Goal: Transaction & Acquisition: Subscribe to service/newsletter

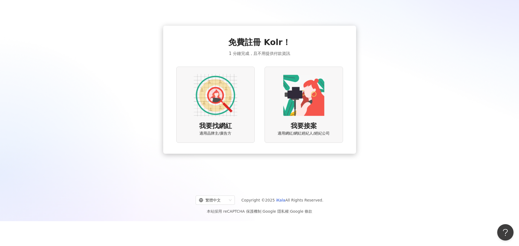
scroll to position [25, 0]
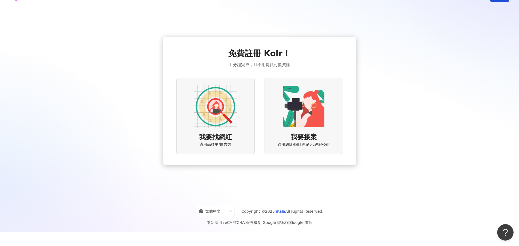
scroll to position [25, 0]
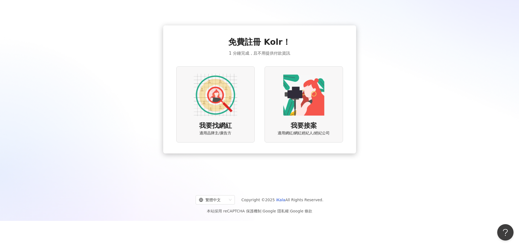
click at [223, 113] on img at bounding box center [216, 95] width 44 height 44
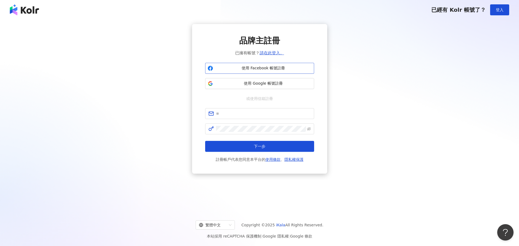
click at [263, 67] on span "使用 Facebook 帳號註冊" at bounding box center [263, 67] width 97 height 5
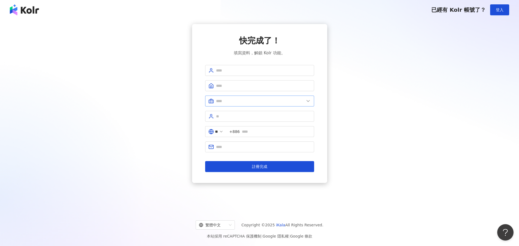
click at [306, 99] on icon at bounding box center [308, 100] width 5 height 5
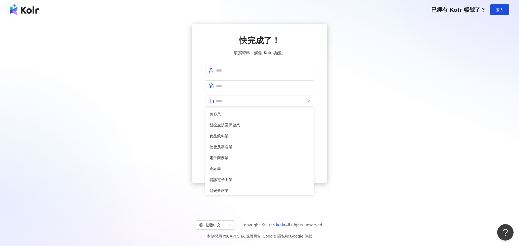
click at [366, 102] on div "快完成了！ 填寫資料，解鎖 Kolr 功能。 美容業 醫療生技及保健業 食品飲料業 批發及零售業 電子商務業 金融業 資訊電子工業 觀光餐旅業 遊戲業 通訊業…" at bounding box center [260, 103] width 506 height 159
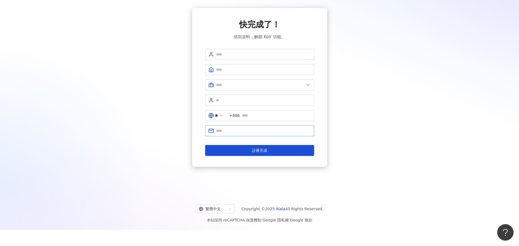
scroll to position [25, 0]
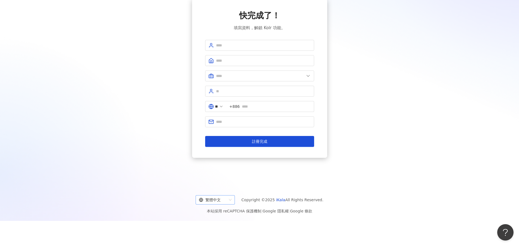
click at [231, 200] on span "繁體中文" at bounding box center [215, 199] width 33 height 9
click at [273, 188] on div "zh 繁體中文 Copyright © 2025 iKala All Rights Reserved. 本站採用 reCAPTCHA 保護機制 | Googl…" at bounding box center [259, 202] width 519 height 37
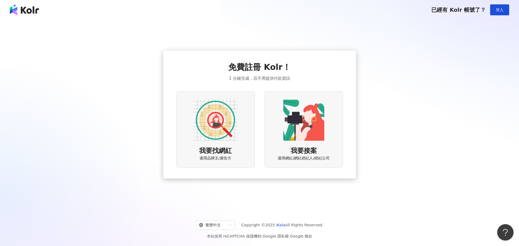
click at [301, 140] on img at bounding box center [304, 120] width 44 height 44
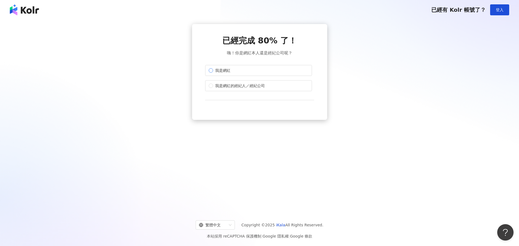
click at [293, 75] on label "我是網紅" at bounding box center [258, 70] width 107 height 11
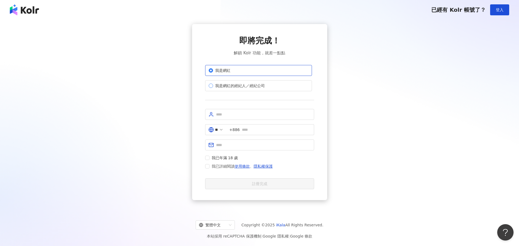
click at [287, 85] on label "我是網紅的經紀人／經紀公司" at bounding box center [258, 85] width 107 height 11
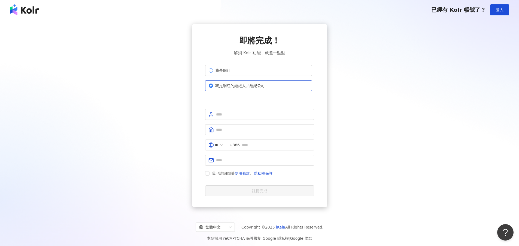
click at [273, 74] on label "我是網紅" at bounding box center [258, 70] width 107 height 11
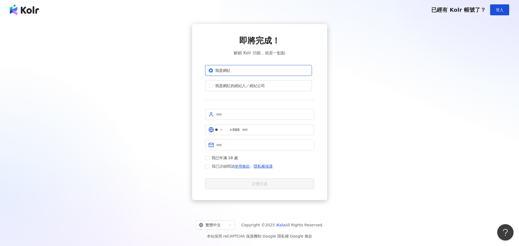
click at [379, 86] on div "即將完成！ 解鎖 Kolr 功能，就差一點點 我是網紅 我是網紅的經紀人／經紀公司 ** +886 我已年滿 18 歲 我已詳細閱讀 使用條款 、 隱私權保護…" at bounding box center [260, 112] width 506 height 176
